Goal: Use online tool/utility: Utilize a website feature to perform a specific function

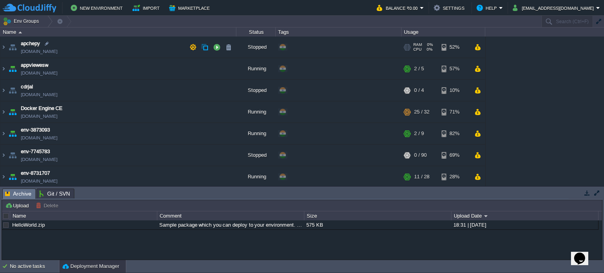
click at [39, 50] on link "[DOMAIN_NAME]" at bounding box center [39, 52] width 37 height 8
click at [214, 48] on button "button" at bounding box center [216, 47] width 7 height 7
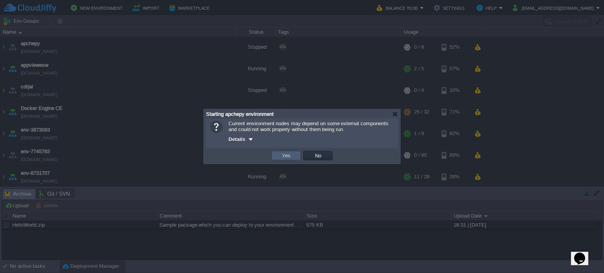
click at [275, 153] on td "Yes" at bounding box center [285, 155] width 29 height 9
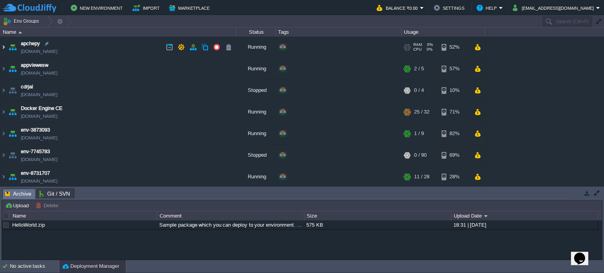
click at [2, 46] on img at bounding box center [3, 47] width 6 height 21
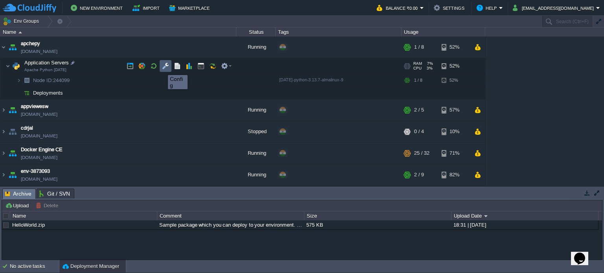
click at [162, 68] on button "button" at bounding box center [165, 66] width 7 height 7
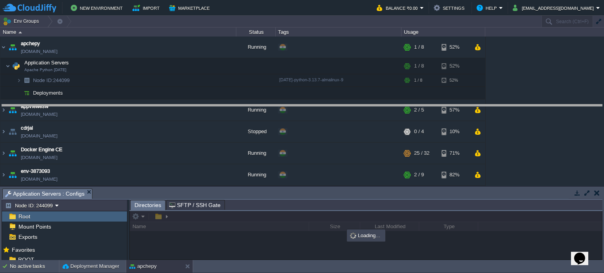
drag, startPoint x: 276, startPoint y: 193, endPoint x: 269, endPoint y: 109, distance: 84.5
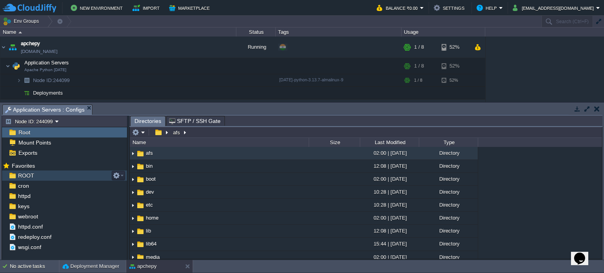
click at [21, 174] on span "ROOT" at bounding box center [26, 175] width 19 height 7
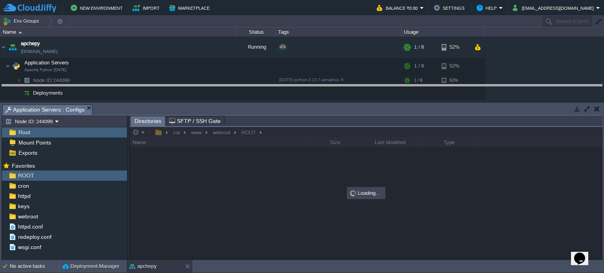
drag, startPoint x: 248, startPoint y: 109, endPoint x: 248, endPoint y: 88, distance: 21.6
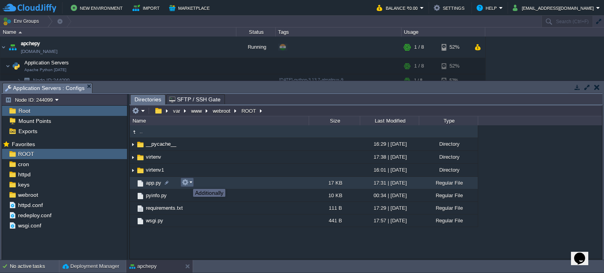
click at [187, 182] on button "button" at bounding box center [185, 182] width 7 height 7
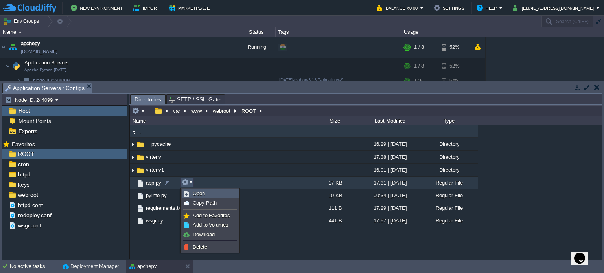
click at [199, 192] on span "Open" at bounding box center [199, 194] width 12 height 6
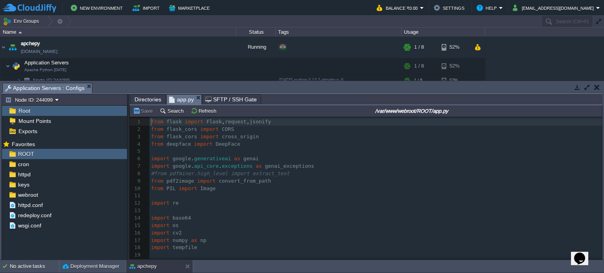
scroll to position [2, 0]
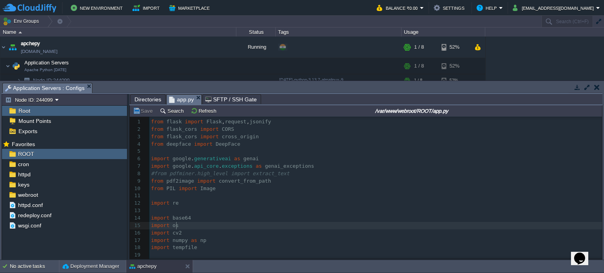
click at [254, 226] on pre "import os" at bounding box center [375, 225] width 452 height 7
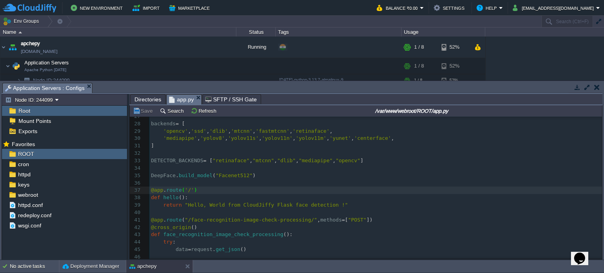
scroll to position [198, 0]
click at [170, 196] on span "hello" at bounding box center [170, 198] width 15 height 6
type textarea "hello"
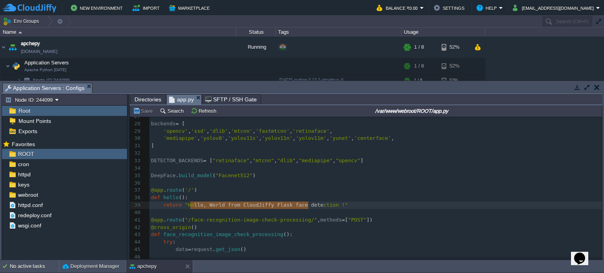
type textarea "llo, World from CloudJiffy Flask face detec"
click at [302, 206] on span ""Hello, World from CloudJiffy Flask face detection !"" at bounding box center [266, 205] width 163 height 6
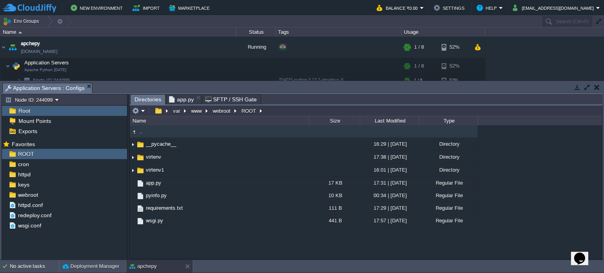
click at [147, 100] on span "Directories" at bounding box center [147, 100] width 27 height 10
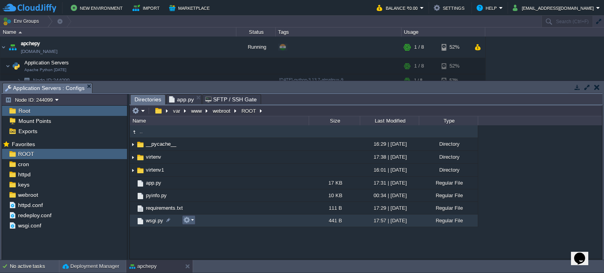
click at [189, 220] on button "button" at bounding box center [186, 220] width 7 height 7
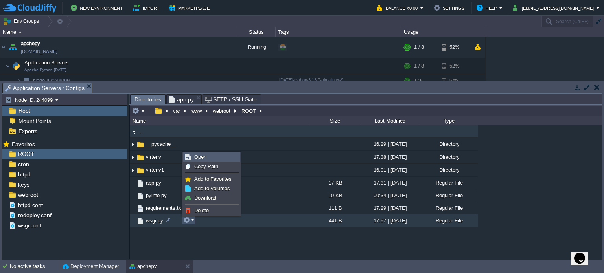
click at [196, 155] on span "Open" at bounding box center [200, 157] width 12 height 6
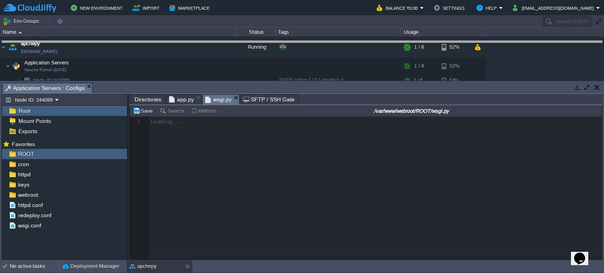
drag, startPoint x: 303, startPoint y: 90, endPoint x: 299, endPoint y: 48, distance: 42.3
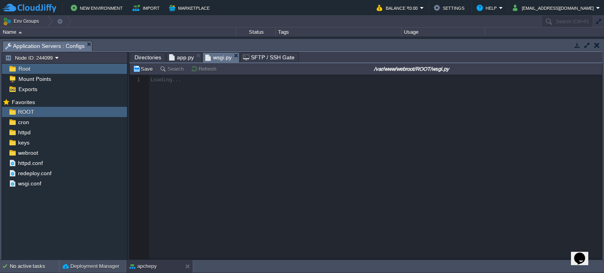
click at [180, 59] on span "app.py" at bounding box center [181, 57] width 25 height 9
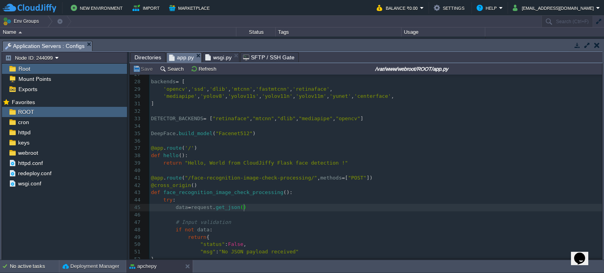
scroll to position [203, 0]
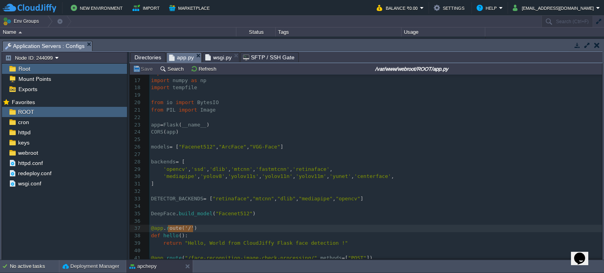
type textarea "route('/')"
drag, startPoint x: 195, startPoint y: 229, endPoint x: 165, endPoint y: 231, distance: 29.9
click at [170, 231] on span "route" at bounding box center [173, 228] width 15 height 6
type textarea "route"
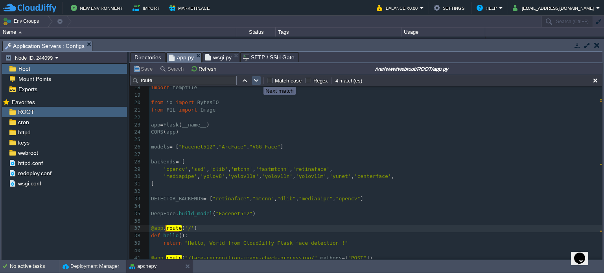
click at [258, 80] on button "button" at bounding box center [256, 80] width 7 height 7
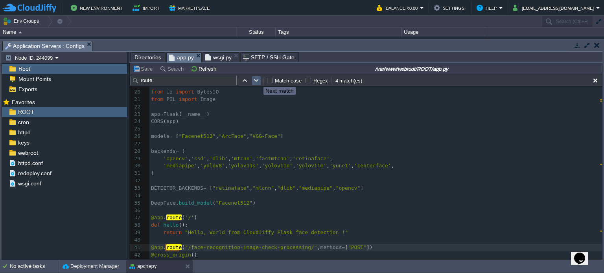
click at [258, 80] on button "button" at bounding box center [256, 80] width 7 height 7
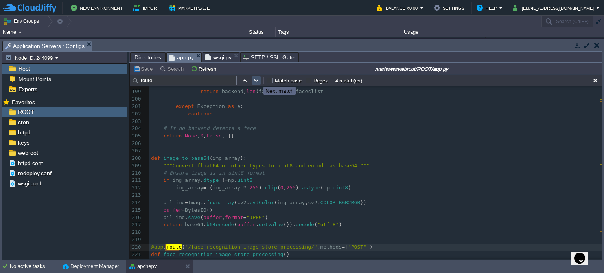
click at [258, 80] on button "button" at bounding box center [256, 80] width 7 height 7
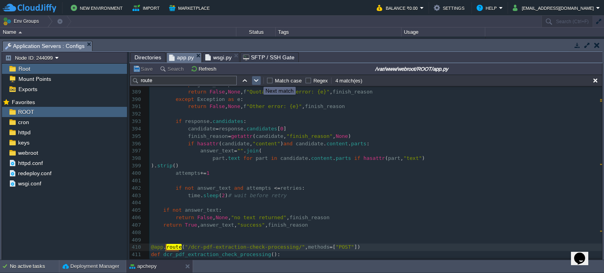
click at [258, 80] on button "button" at bounding box center [256, 80] width 7 height 7
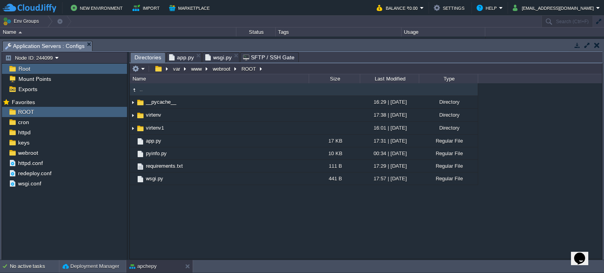
click at [140, 61] on span "Directories" at bounding box center [147, 58] width 27 height 10
click at [220, 57] on span "wsgi.py" at bounding box center [218, 57] width 26 height 9
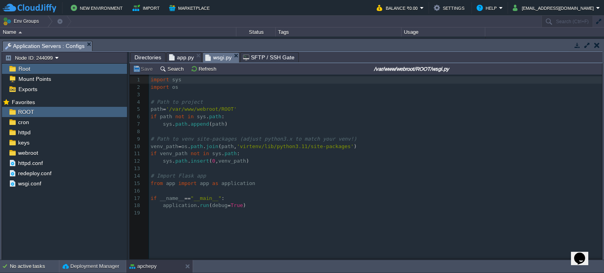
click at [250, 145] on div "19 1 import sys 2 import os 3 ​ 4 # Path to project 5 path = '/var/www/webroot/…" at bounding box center [376, 146] width 455 height 141
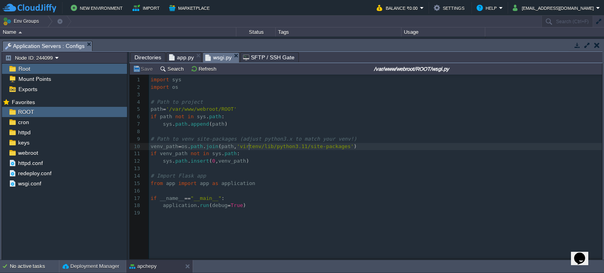
type textarea "virtenv"
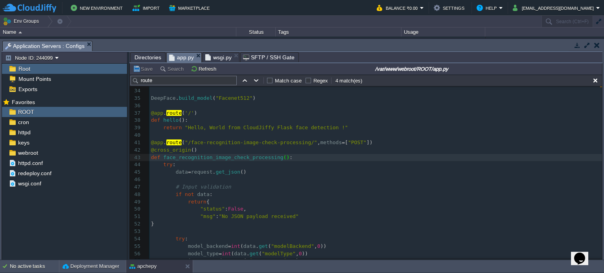
click at [178, 57] on span "app.py" at bounding box center [181, 58] width 25 height 10
click at [141, 59] on span "Directories" at bounding box center [147, 57] width 27 height 9
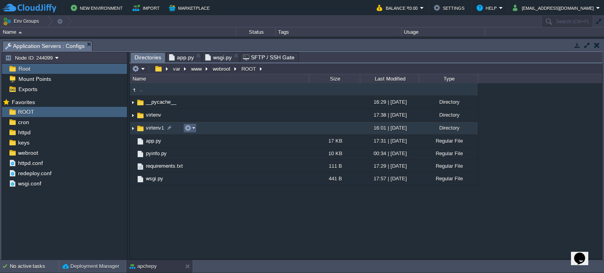
click at [192, 127] on em at bounding box center [189, 128] width 11 height 7
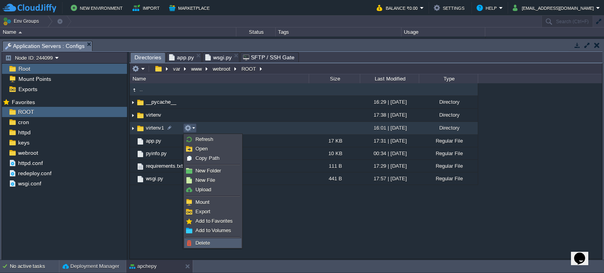
click at [199, 243] on span "Delete" at bounding box center [202, 243] width 15 height 6
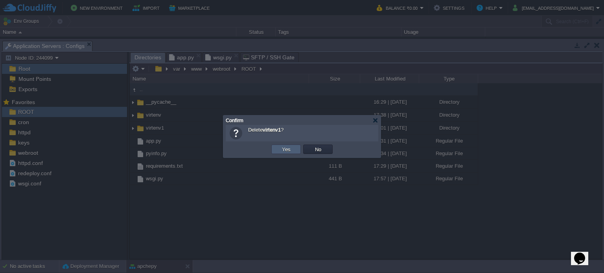
click at [277, 147] on td "Yes" at bounding box center [285, 149] width 29 height 9
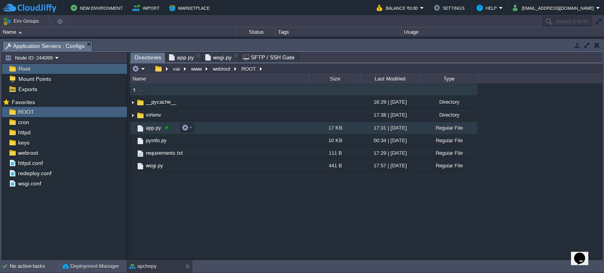
click at [165, 128] on div at bounding box center [166, 127] width 7 height 7
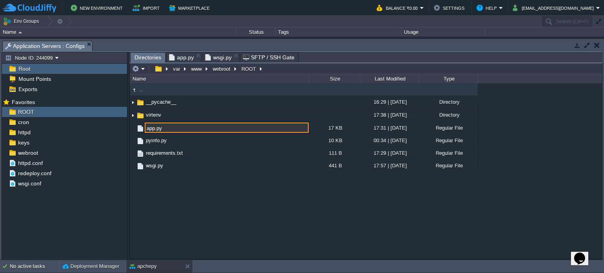
click at [154, 131] on input "app.py" at bounding box center [227, 128] width 164 height 10
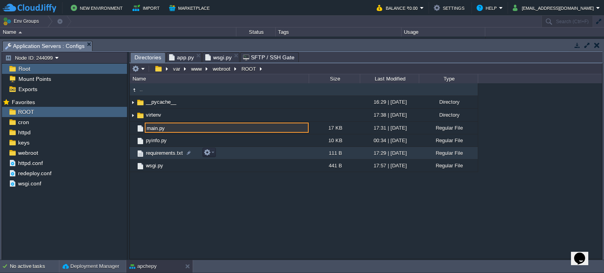
type input "main.py"
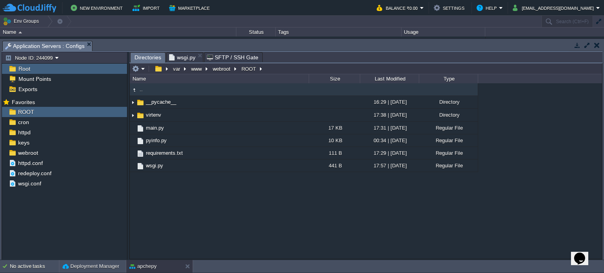
click at [182, 58] on span "wsgi.py" at bounding box center [182, 57] width 26 height 9
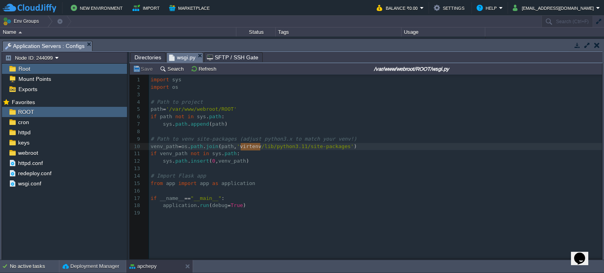
click at [168, 184] on div "x 1 import sys 2 import os 3 ​ 4 # Path to project 5 path = '/var/www/webroot/R…" at bounding box center [376, 146] width 455 height 141
type textarea "main"
click at [141, 70] on button "Save" at bounding box center [144, 68] width 22 height 7
click at [204, 199] on div "xxxxxxxxxx 1 import sys 2 import os 3 ​ 4 # Path to project 5 path = '/var/www/…" at bounding box center [376, 146] width 455 height 141
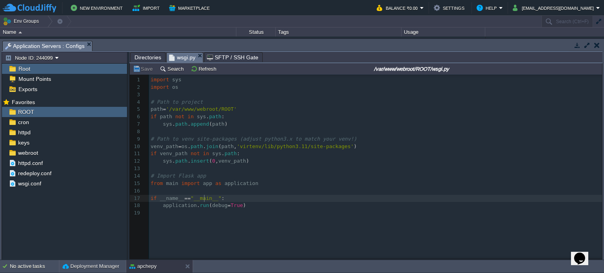
type textarea "__main__"
click at [149, 58] on span "Directories" at bounding box center [147, 57] width 27 height 9
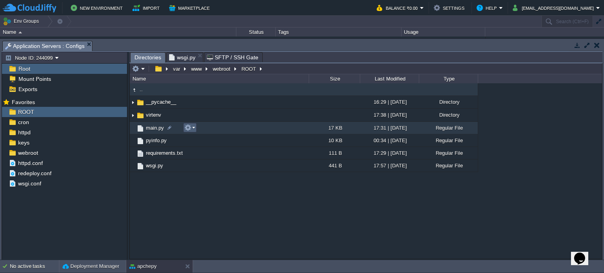
click at [187, 127] on button "button" at bounding box center [187, 127] width 7 height 7
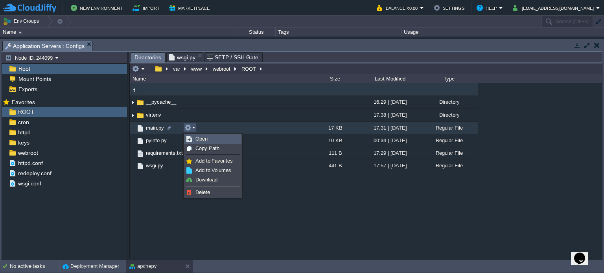
click at [195, 138] on span "Open" at bounding box center [201, 139] width 12 height 6
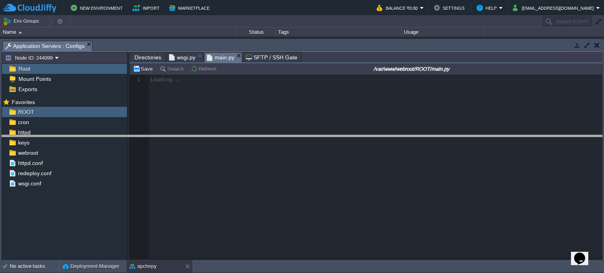
drag, startPoint x: 220, startPoint y: 45, endPoint x: 222, endPoint y: 71, distance: 25.6
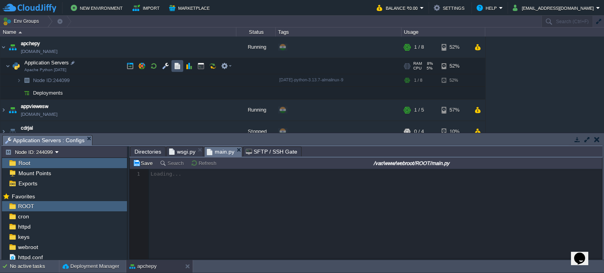
click at [177, 66] on button "button" at bounding box center [177, 66] width 7 height 7
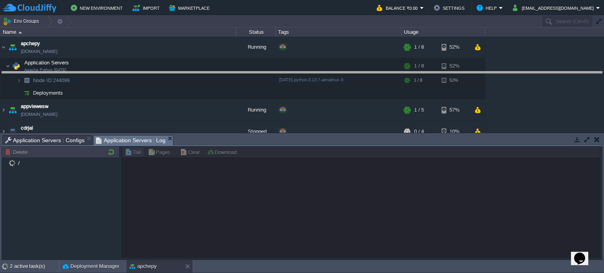
drag, startPoint x: 294, startPoint y: 141, endPoint x: 296, endPoint y: 73, distance: 68.0
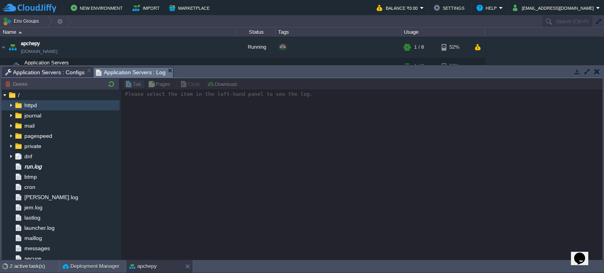
click at [10, 104] on img at bounding box center [11, 105] width 6 height 10
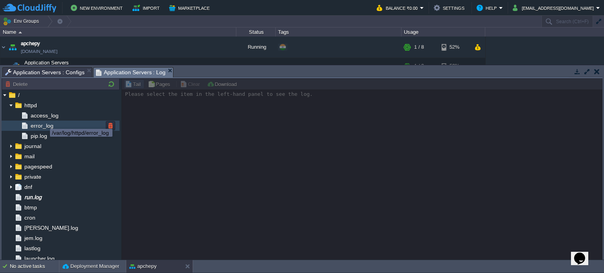
click at [44, 126] on span "error_log" at bounding box center [42, 125] width 26 height 7
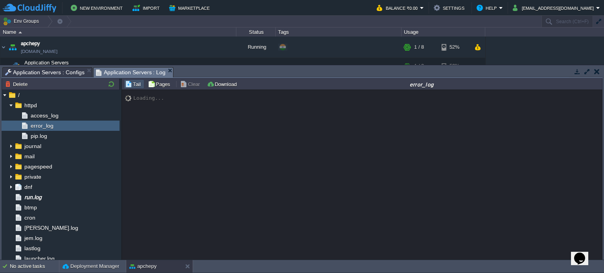
scroll to position [368, 0]
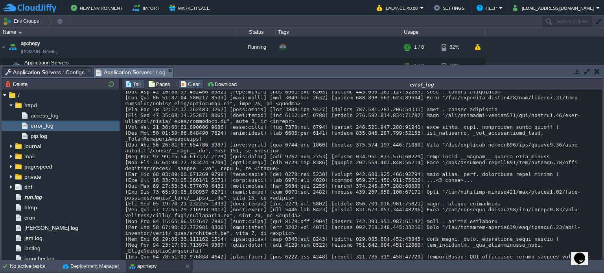
click at [192, 85] on button "Clear" at bounding box center [191, 84] width 22 height 7
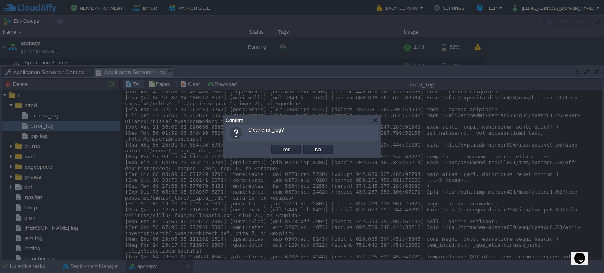
click at [284, 146] on button "Yes" at bounding box center [286, 149] width 13 height 7
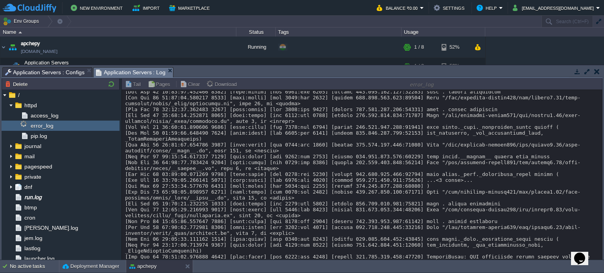
click at [50, 74] on span "Application Servers : Configs" at bounding box center [44, 72] width 79 height 9
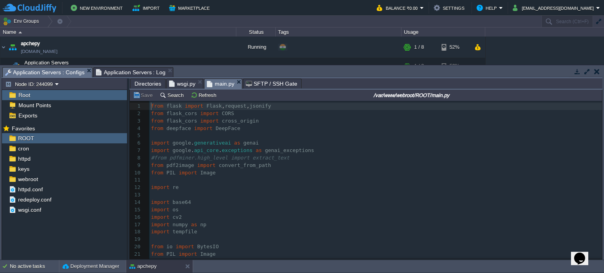
click at [176, 135] on pre "​" at bounding box center [375, 135] width 452 height 7
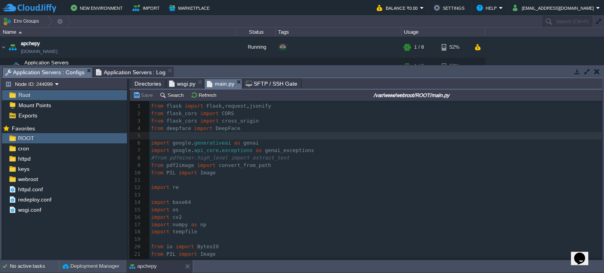
click at [281, 144] on pre "import google . generativeai as genai" at bounding box center [375, 143] width 452 height 7
click at [319, 151] on pre "import google . api_core . exceptions as genai_exceptions" at bounding box center [375, 150] width 452 height 7
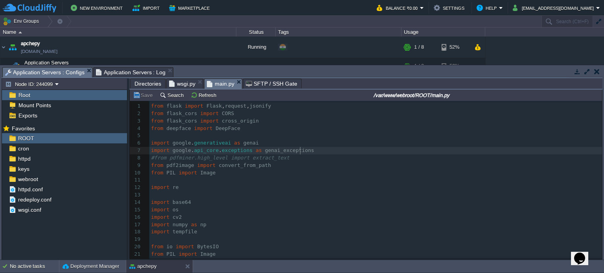
click at [298, 160] on pre "#from pdfminer.high_level import extract_text" at bounding box center [375, 158] width 452 height 7
click at [275, 170] on pre "from PIL import Image" at bounding box center [375, 172] width 452 height 7
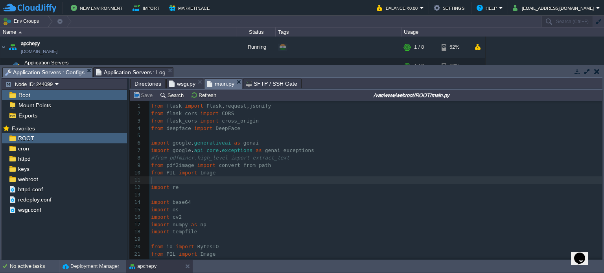
click at [214, 180] on pre "​" at bounding box center [375, 180] width 452 height 7
click at [191, 191] on pre "import re" at bounding box center [375, 187] width 452 height 7
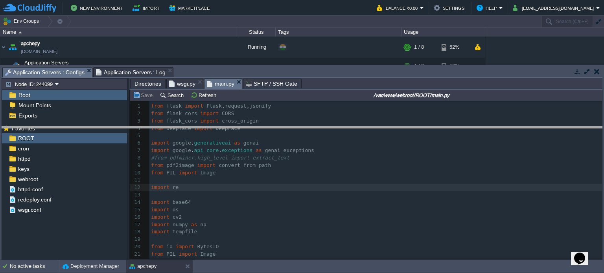
drag, startPoint x: 258, startPoint y: 70, endPoint x: 258, endPoint y: 133, distance: 62.9
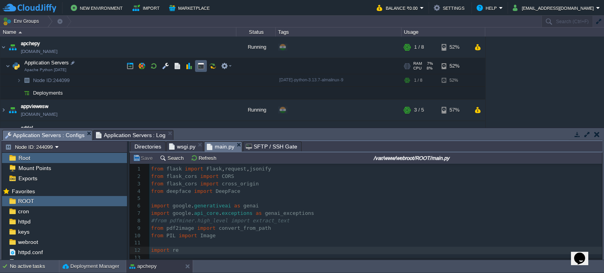
click at [197, 69] on button "button" at bounding box center [200, 66] width 7 height 7
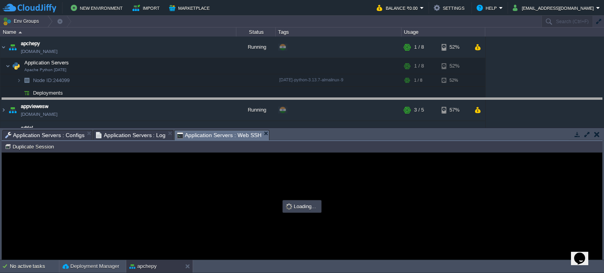
drag, startPoint x: 303, startPoint y: 137, endPoint x: 304, endPoint y: 84, distance: 53.1
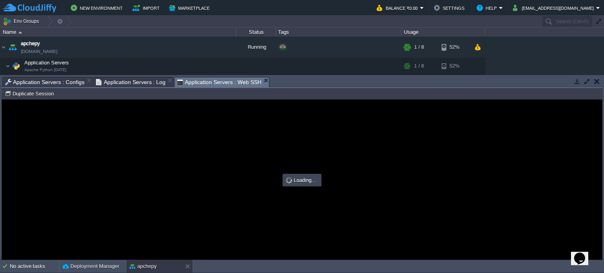
scroll to position [0, 0]
type input "#000000"
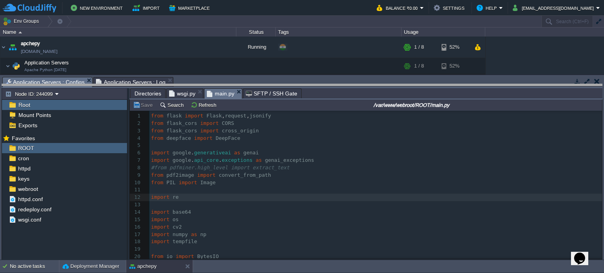
drag, startPoint x: 251, startPoint y: 79, endPoint x: 250, endPoint y: 121, distance: 42.1
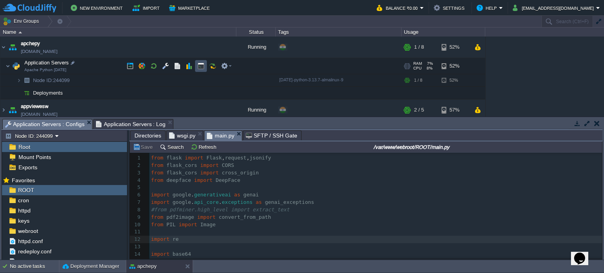
click at [202, 67] on button "button" at bounding box center [200, 66] width 7 height 7
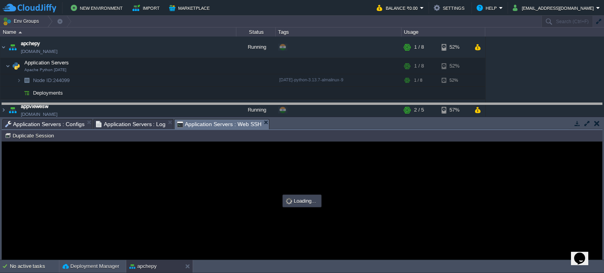
drag, startPoint x: 293, startPoint y: 127, endPoint x: 293, endPoint y: 90, distance: 36.6
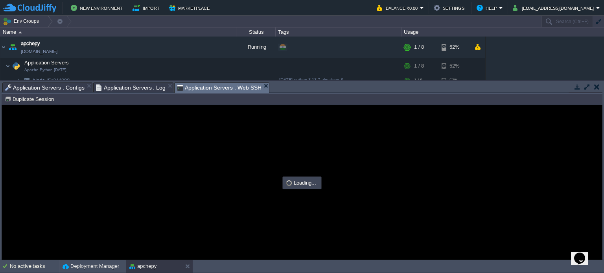
type input "#000000"
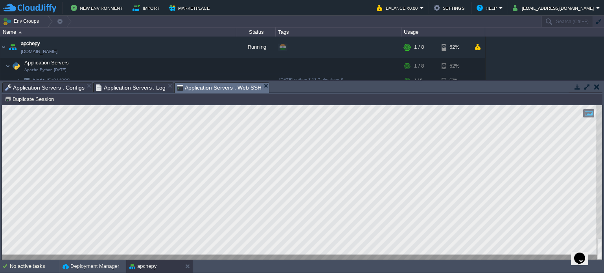
click at [53, 88] on span "Application Servers : Configs" at bounding box center [44, 87] width 79 height 9
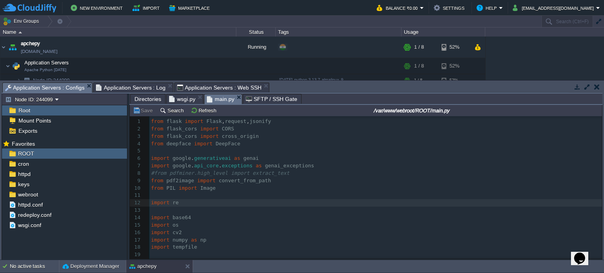
click at [151, 98] on span "Directories" at bounding box center [147, 98] width 27 height 9
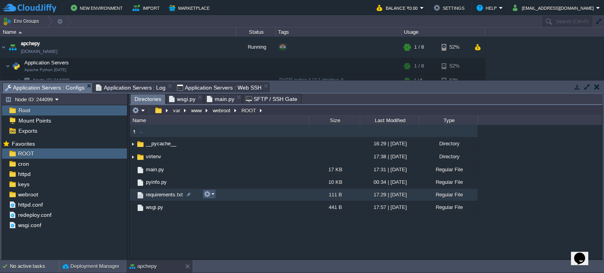
click at [209, 198] on button "button" at bounding box center [207, 194] width 7 height 7
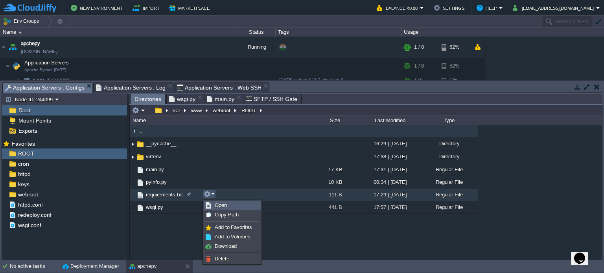
click at [227, 204] on link "Open" at bounding box center [232, 205] width 56 height 9
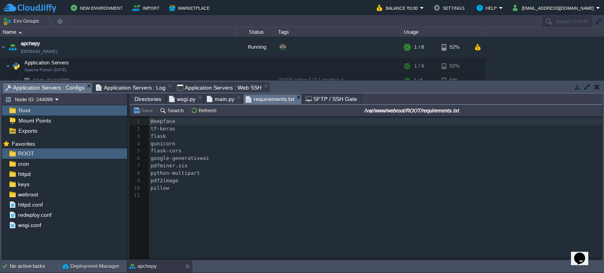
scroll to position [2, 0]
click at [175, 129] on div "11 1 deepface 2 tf-keras 3 flask 4 gunicorn 5 flask-cors 6 google-generativeai …" at bounding box center [376, 158] width 455 height 81
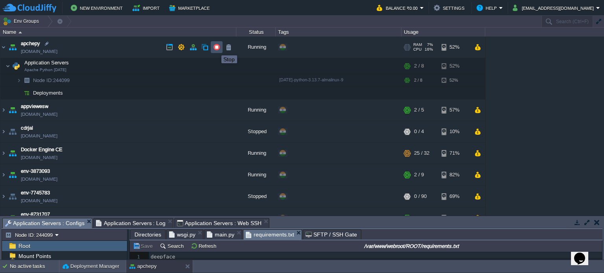
click at [215, 48] on button "button" at bounding box center [216, 47] width 7 height 7
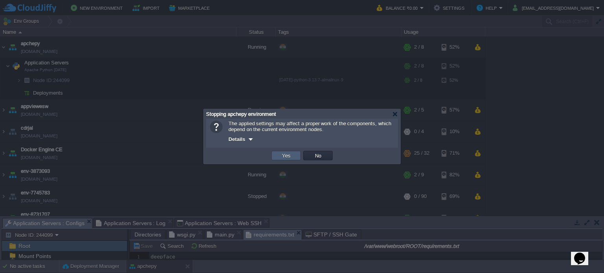
click at [277, 158] on td "Yes" at bounding box center [285, 155] width 29 height 9
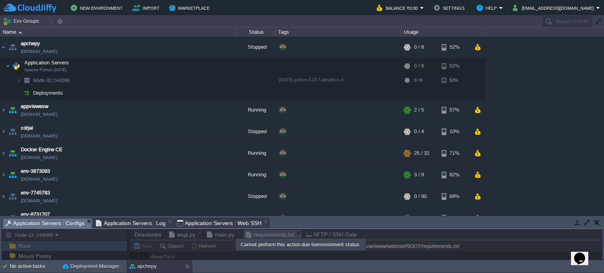
click at [598, 222] on button "button" at bounding box center [597, 222] width 6 height 7
